Goal: Find specific page/section: Find specific page/section

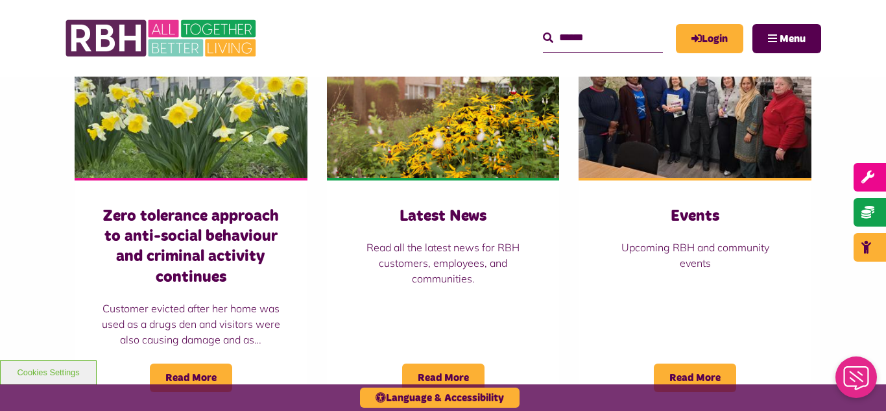
scroll to position [934, 0]
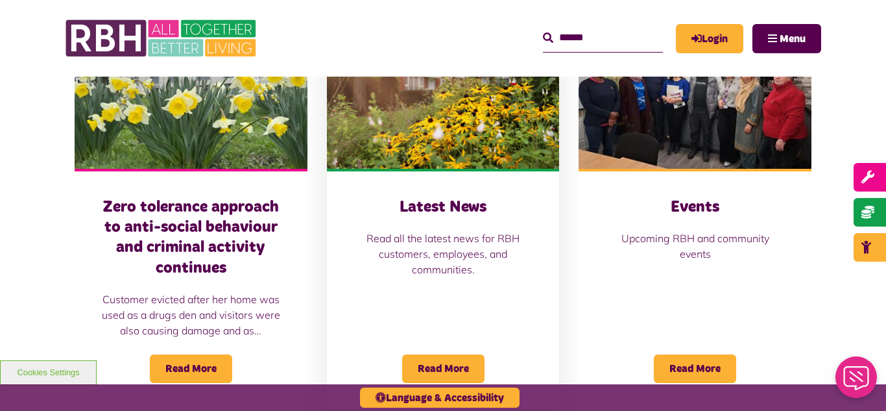
click at [415, 114] on img at bounding box center [443, 95] width 233 height 145
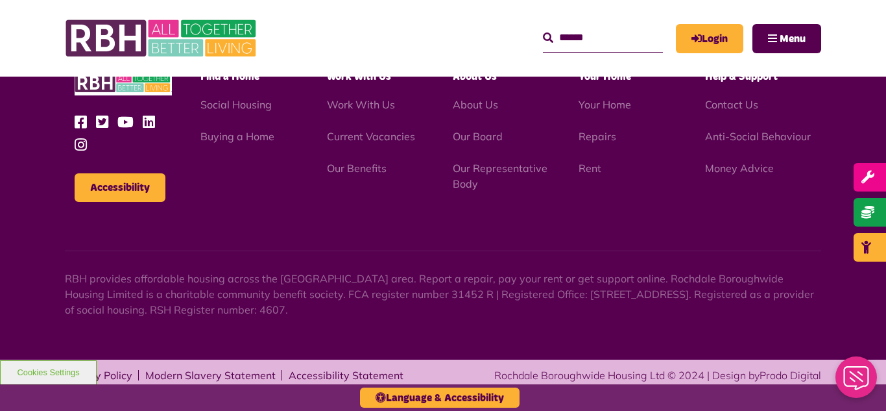
scroll to position [1413, 0]
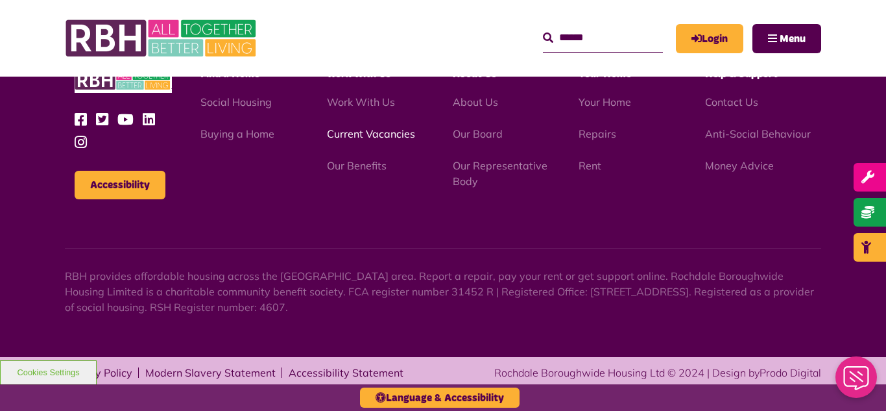
click at [351, 132] on link "Current Vacancies" at bounding box center [371, 133] width 88 height 13
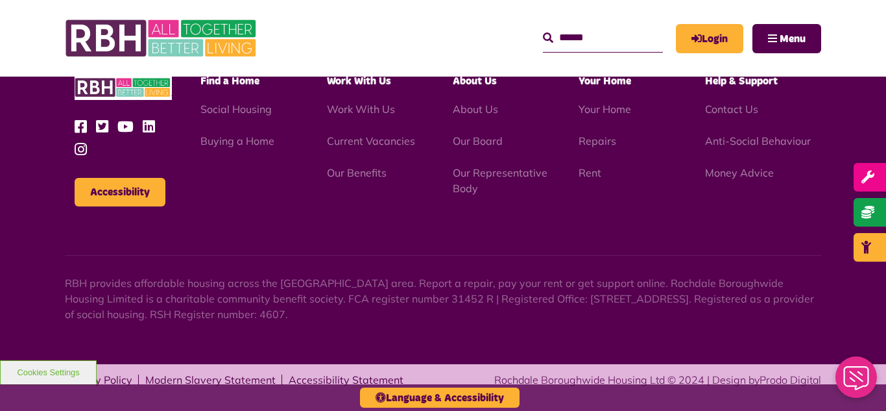
scroll to position [1254, 0]
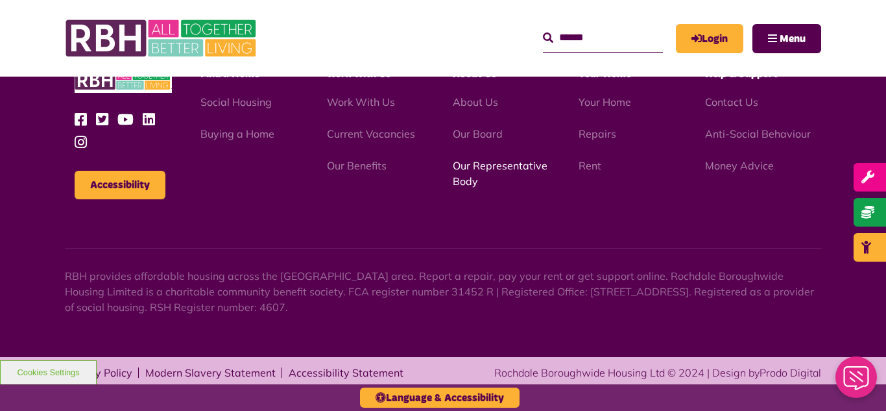
click at [488, 169] on link "Our Representative Body" at bounding box center [500, 173] width 95 height 29
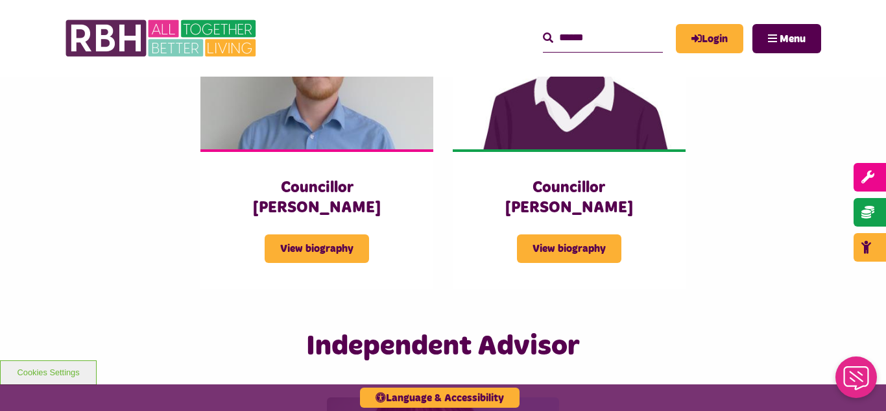
scroll to position [2933, 0]
